Goal: Task Accomplishment & Management: Manage account settings

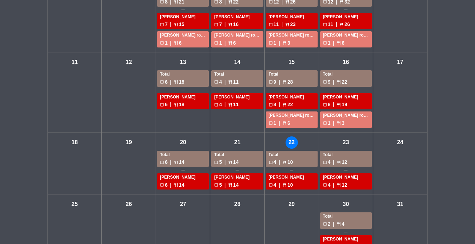
scroll to position [180, 0]
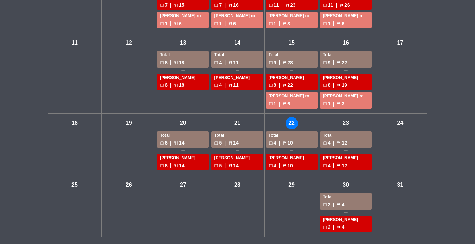
click at [301, 140] on div "check_box_outline_blank 4 | restaurant 10" at bounding box center [291, 143] width 46 height 8
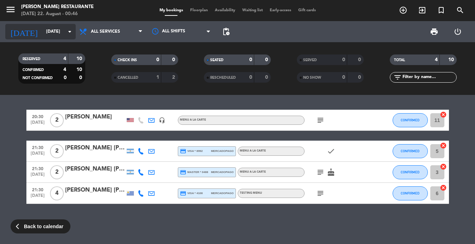
click at [58, 34] on input "[DATE]" at bounding box center [72, 32] width 59 height 12
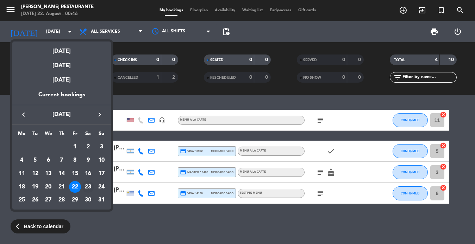
click at [88, 186] on div "23" at bounding box center [88, 187] width 12 height 12
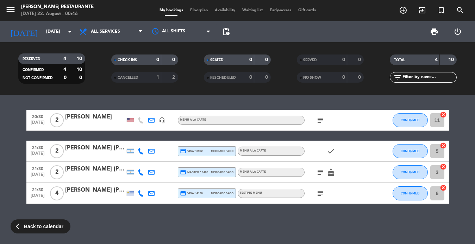
type input "[DATE]"
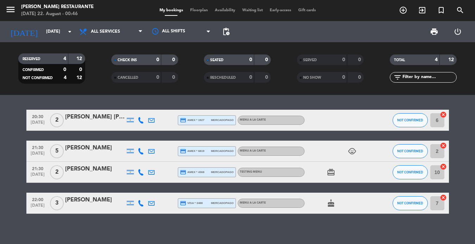
click at [348, 152] on icon "child_care" at bounding box center [352, 151] width 8 height 8
click at [443, 146] on icon "cancel" at bounding box center [442, 145] width 7 height 7
click at [196, 12] on span "Floorplan" at bounding box center [198, 10] width 25 height 4
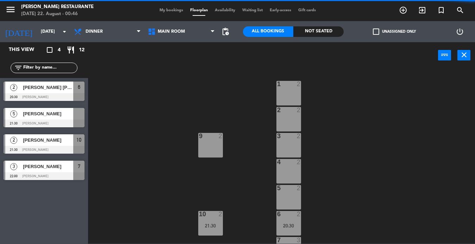
click at [176, 36] on span "Main Room" at bounding box center [181, 31] width 74 height 15
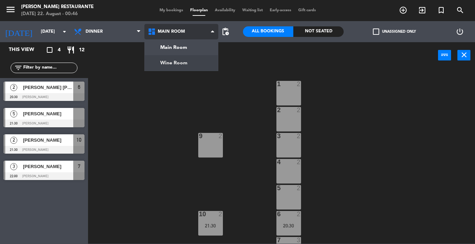
click at [178, 65] on ng-component "menu [PERSON_NAME] Restaurante [DATE] 22. August - 00:46 My bookings Floorplan …" at bounding box center [237, 122] width 475 height 244
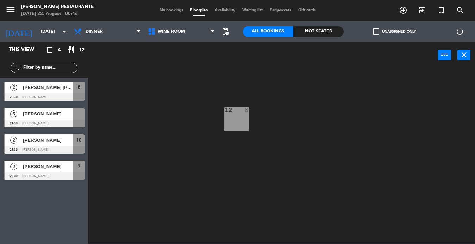
click at [55, 116] on span "[PERSON_NAME]" at bounding box center [48, 113] width 50 height 7
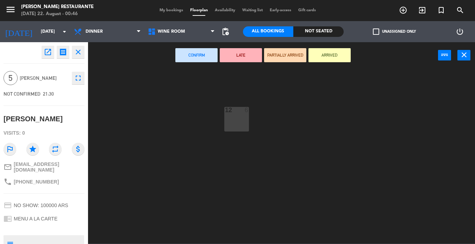
click at [235, 122] on div "12 6" at bounding box center [236, 119] width 25 height 25
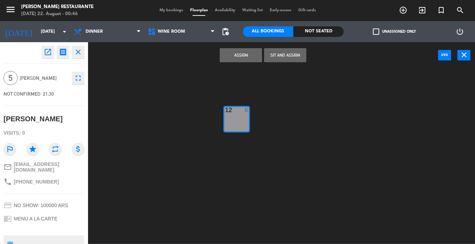
click at [242, 59] on button "Assign" at bounding box center [241, 55] width 42 height 14
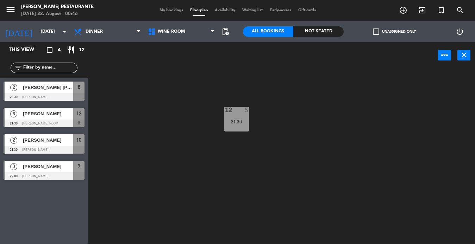
click at [169, 13] on div "My bookings Floorplan Availability Waiting list Early-access Gift cards" at bounding box center [237, 10] width 163 height 6
click at [172, 11] on span "My bookings" at bounding box center [171, 10] width 31 height 4
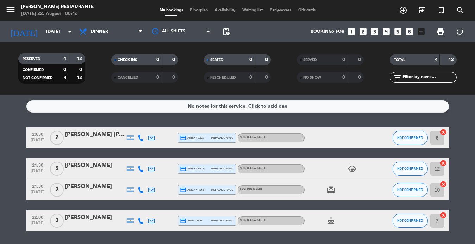
click at [332, 195] on div "card_giftcard" at bounding box center [335, 189] width 63 height 21
click at [331, 183] on div "card_giftcard" at bounding box center [335, 189] width 63 height 21
click at [201, 11] on span "Floorplan" at bounding box center [198, 10] width 25 height 4
